Goal: Task Accomplishment & Management: Complete application form

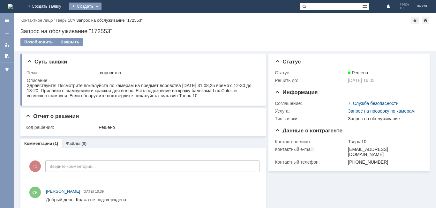
click at [101, 9] on div "Создать" at bounding box center [85, 7] width 33 height 8
click at [119, 21] on link "Заявка" at bounding box center [94, 19] width 48 height 8
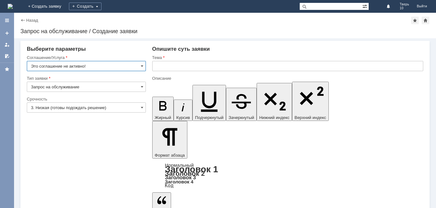
click at [94, 67] on input "Это соглашение не активно!" at bounding box center [86, 66] width 119 height 10
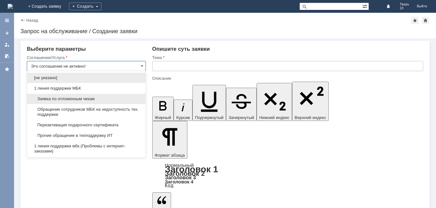
click at [89, 98] on span "Заявка по отложенным чекам" at bounding box center [86, 98] width 111 height 5
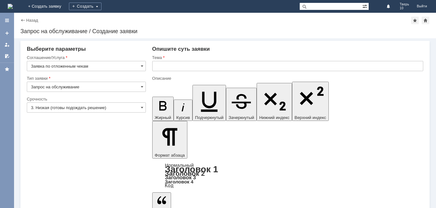
type input "Заявка по отложенным чекам"
click at [164, 64] on input "text" at bounding box center [287, 66] width 271 height 10
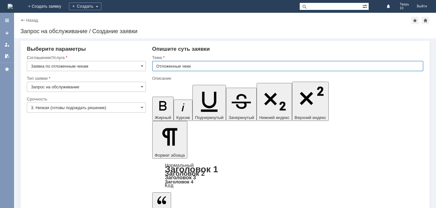
type input "Отложенные чеки"
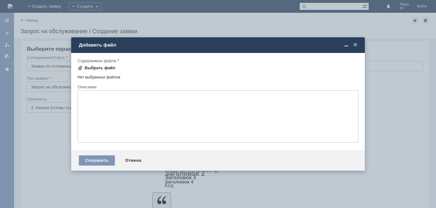
click at [102, 69] on div "Выбрать файл" at bounding box center [100, 67] width 31 height 5
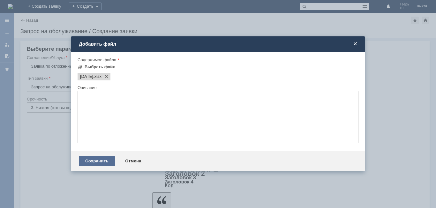
click at [95, 161] on div "Сохранить" at bounding box center [97, 161] width 36 height 10
